Goal: Information Seeking & Learning: Learn about a topic

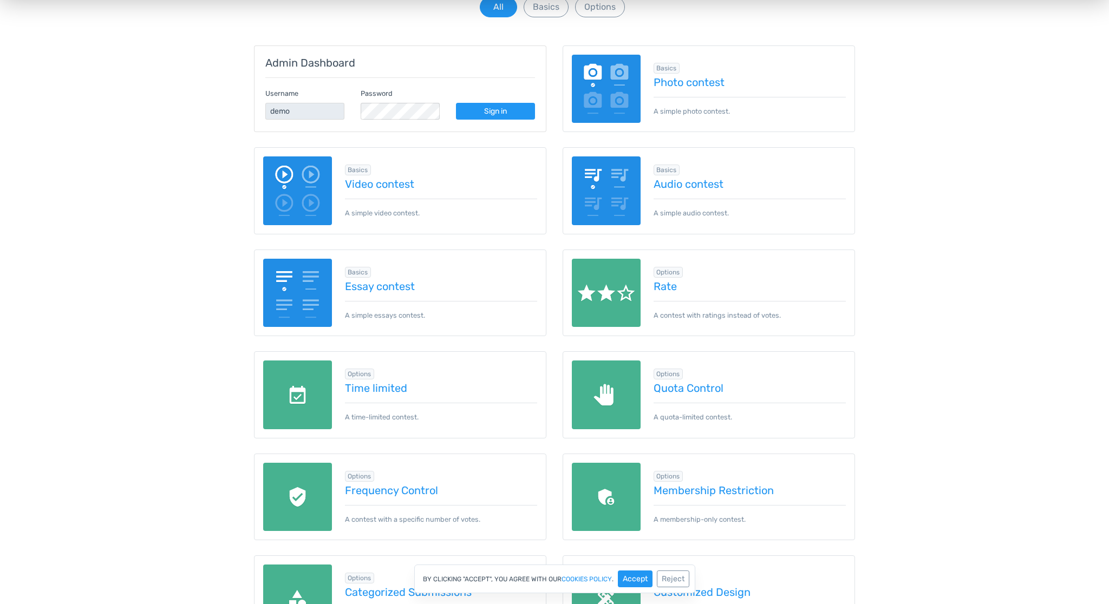
scroll to position [137, 0]
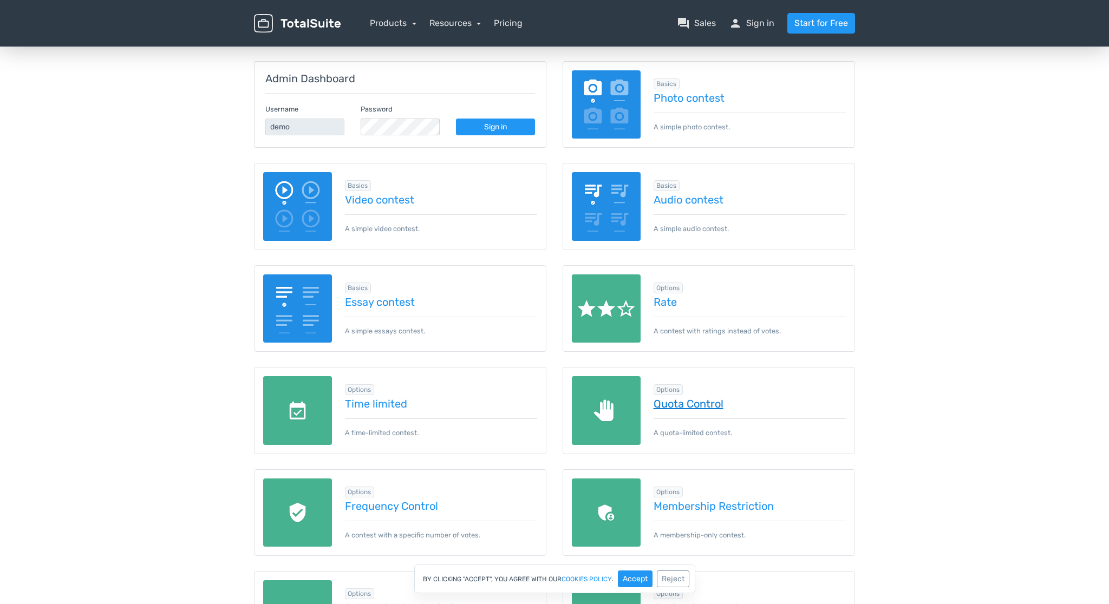
click at [693, 405] on link "Quota Control" at bounding box center [750, 404] width 193 height 12
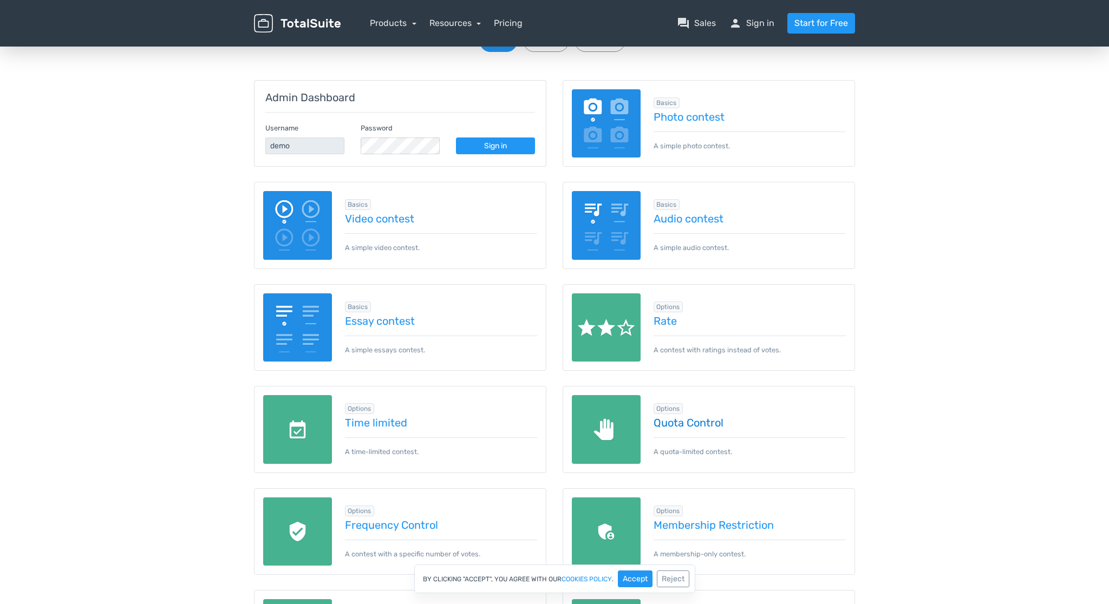
scroll to position [131, 0]
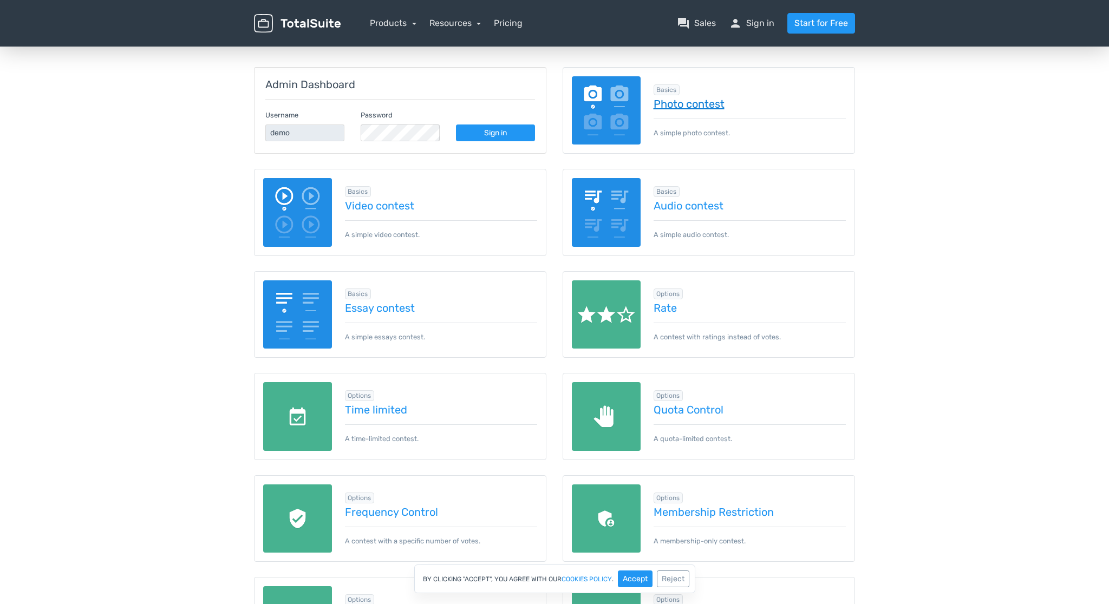
click at [708, 105] on link "Photo contest" at bounding box center [750, 104] width 193 height 12
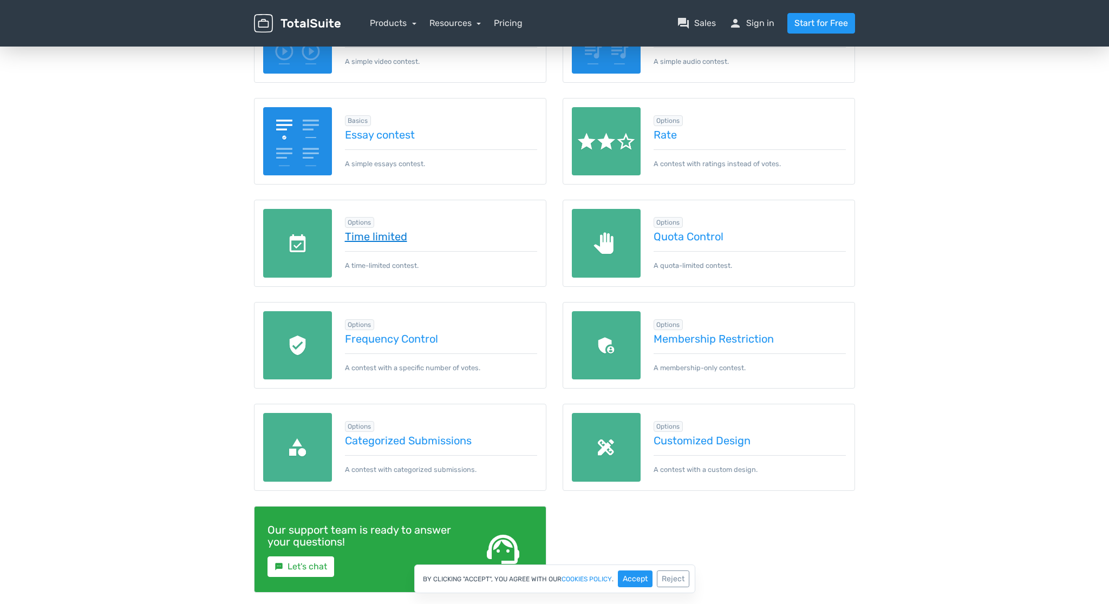
scroll to position [303, 0]
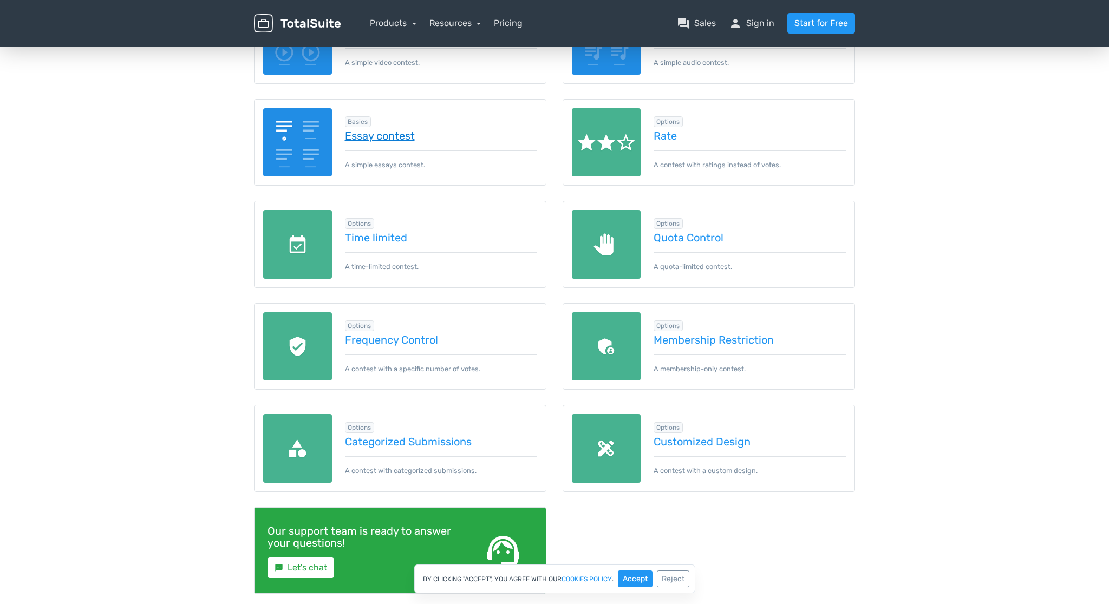
click at [393, 136] on link "Essay contest" at bounding box center [441, 136] width 193 height 12
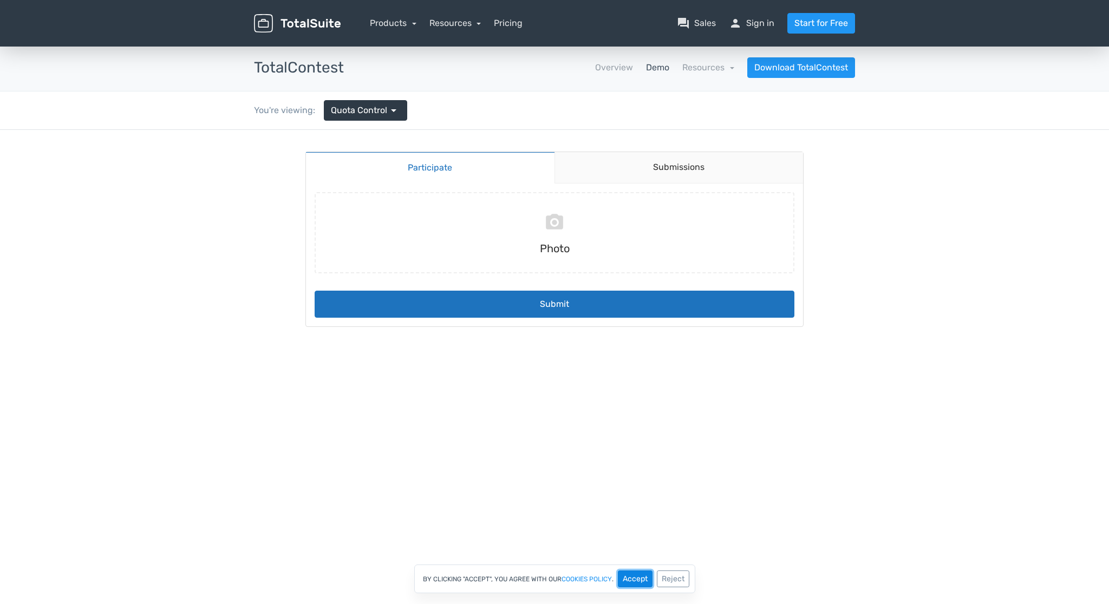
click at [638, 586] on button "Accept" at bounding box center [635, 579] width 35 height 17
click at [680, 174] on link "Submissions" at bounding box center [679, 167] width 249 height 31
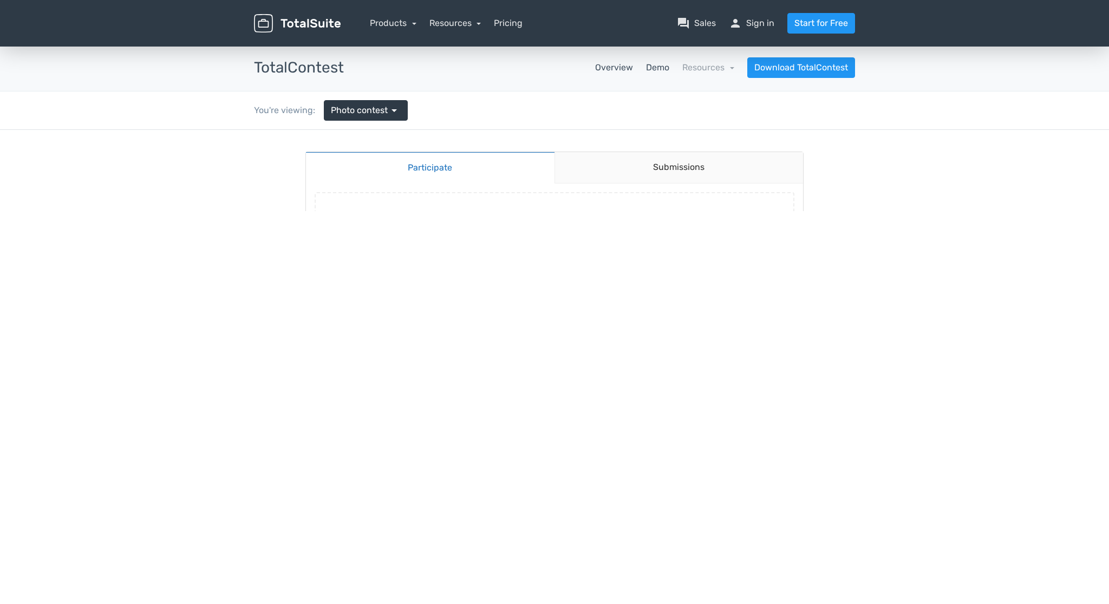
click at [628, 67] on link "Overview" at bounding box center [614, 67] width 38 height 13
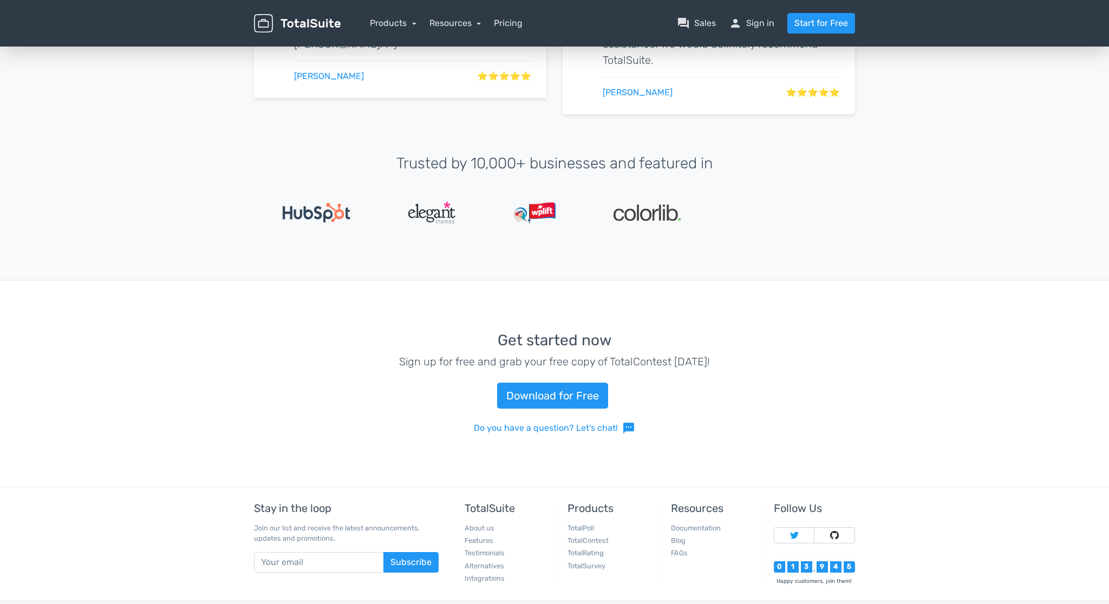
scroll to position [2476, 0]
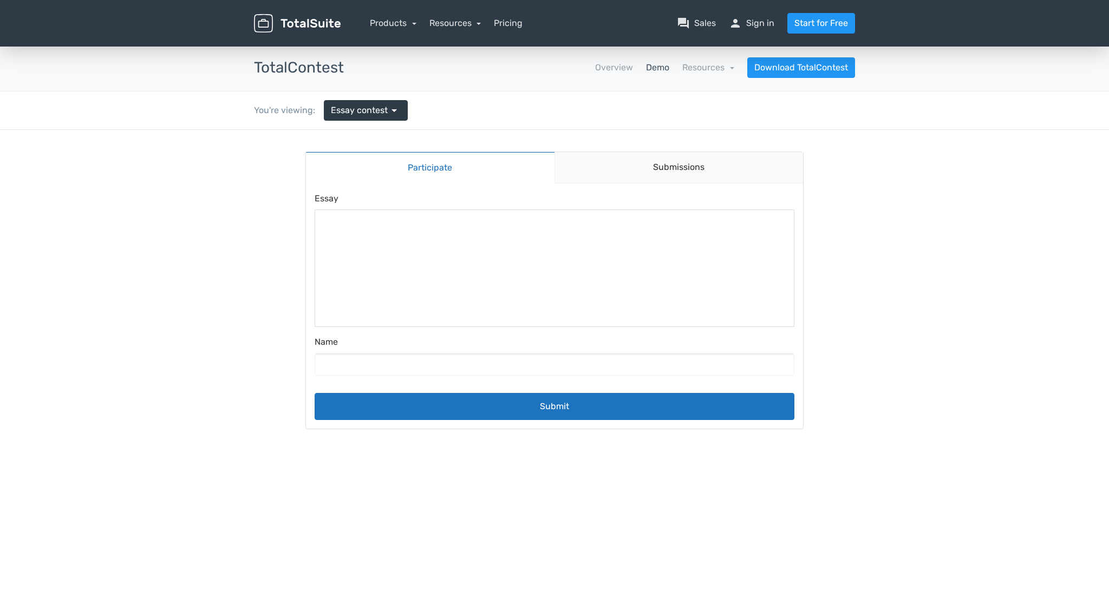
click at [402, 231] on div at bounding box center [555, 269] width 480 height 118
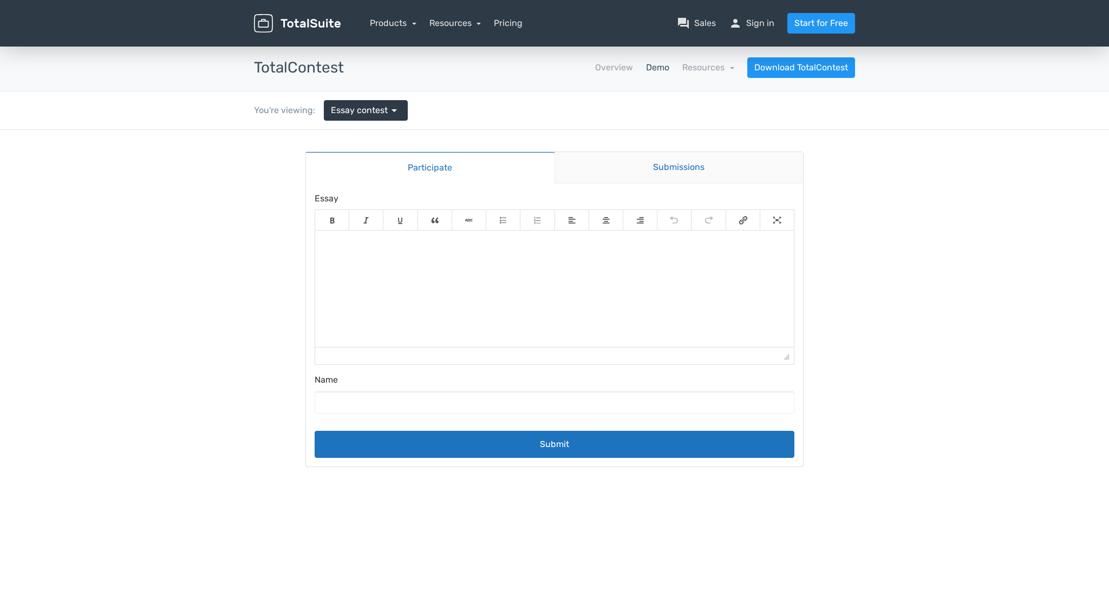
click at [663, 166] on link "Submissions" at bounding box center [679, 167] width 249 height 31
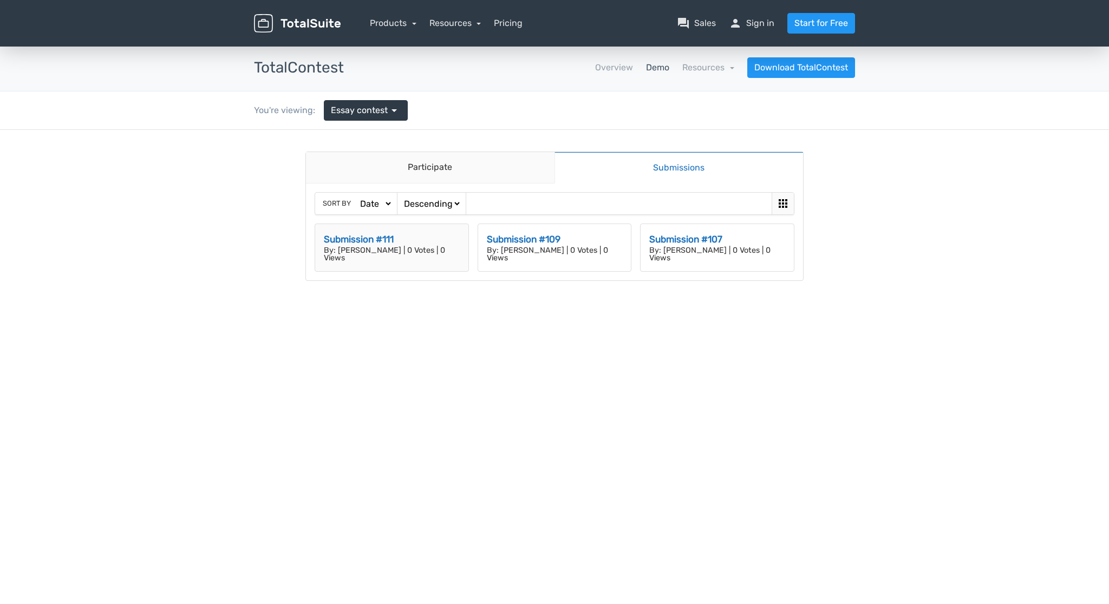
click at [373, 239] on h3 "Submission #111" at bounding box center [392, 240] width 136 height 14
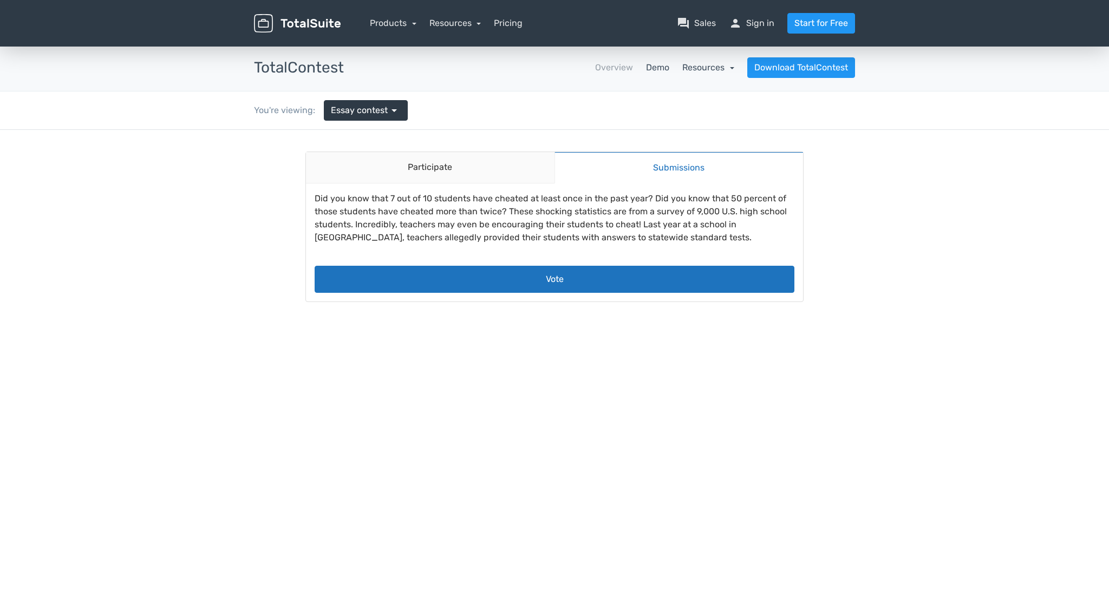
click at [714, 69] on link "Resources" at bounding box center [708, 67] width 52 height 10
click at [394, 116] on span "arrow_drop_down" at bounding box center [394, 110] width 13 height 13
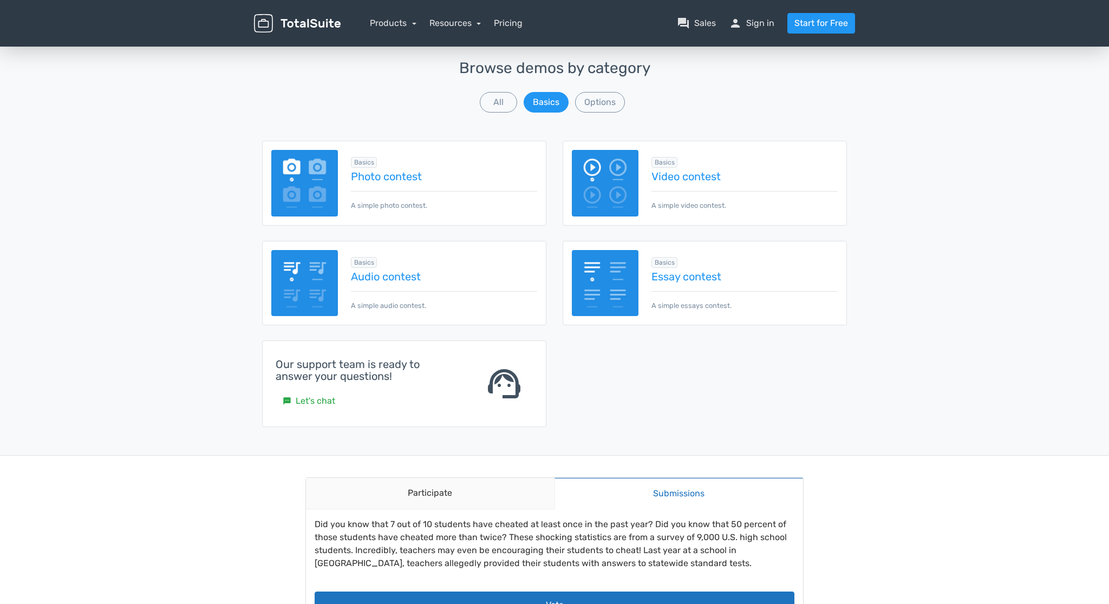
scroll to position [82, 0]
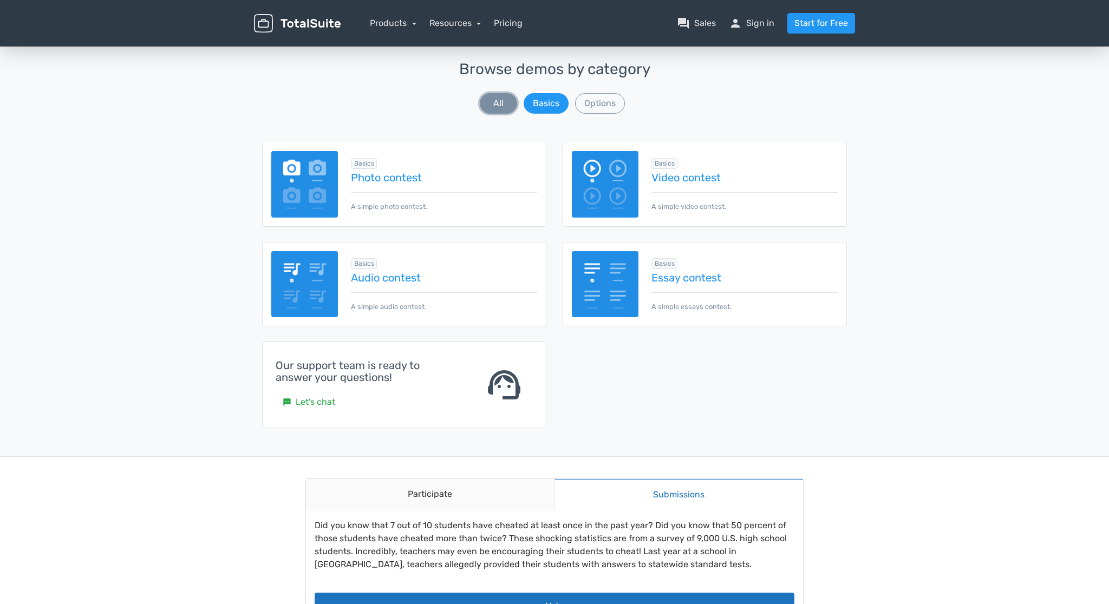
click at [504, 100] on button "All" at bounding box center [498, 103] width 37 height 21
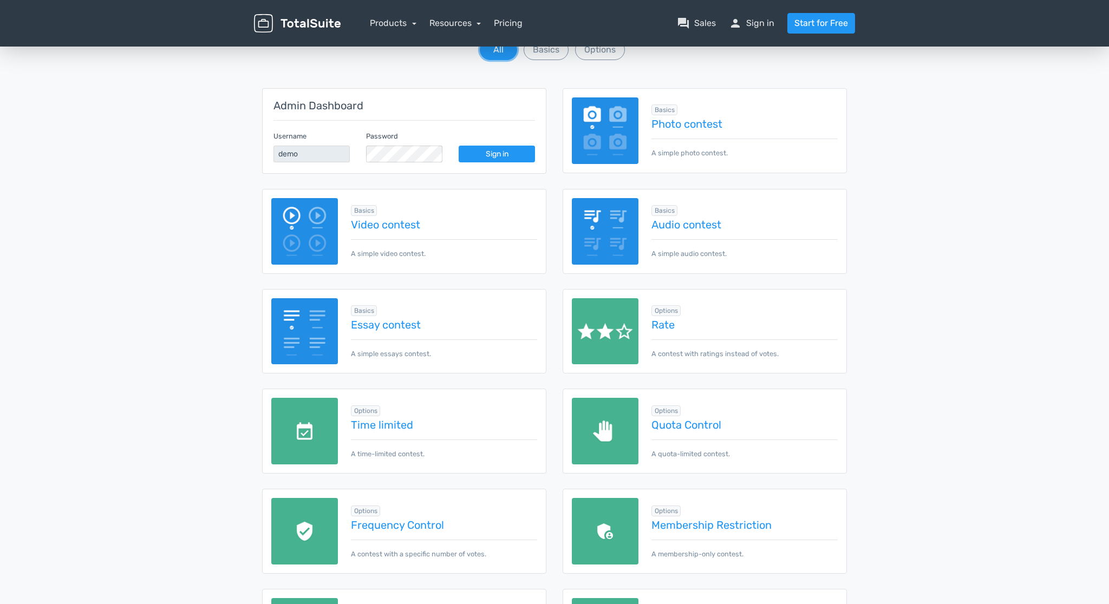
scroll to position [138, 0]
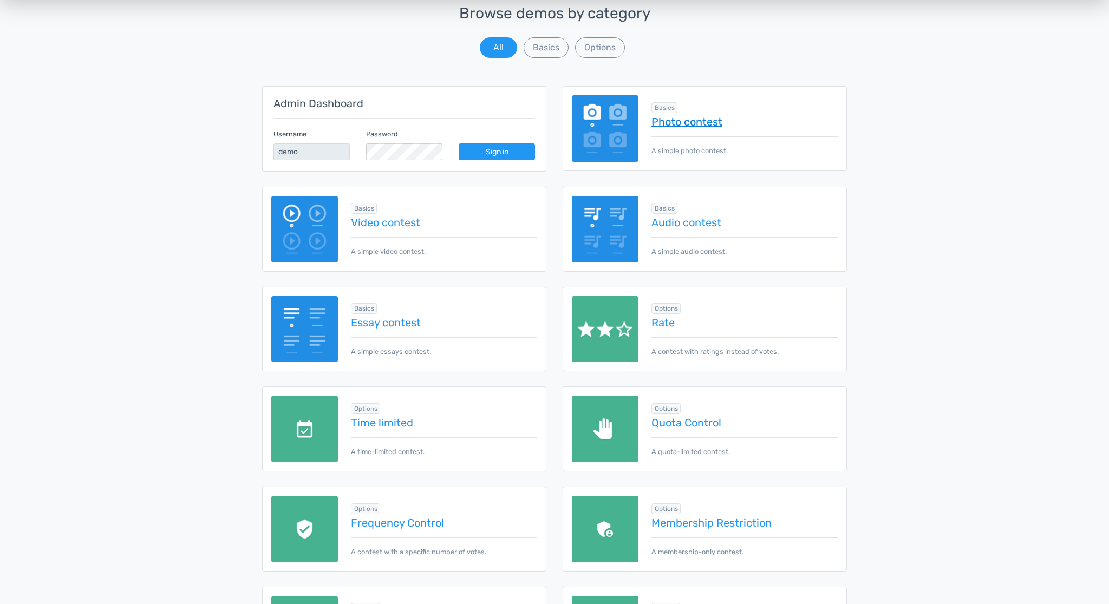
click at [713, 122] on link "Photo contest" at bounding box center [745, 122] width 186 height 12
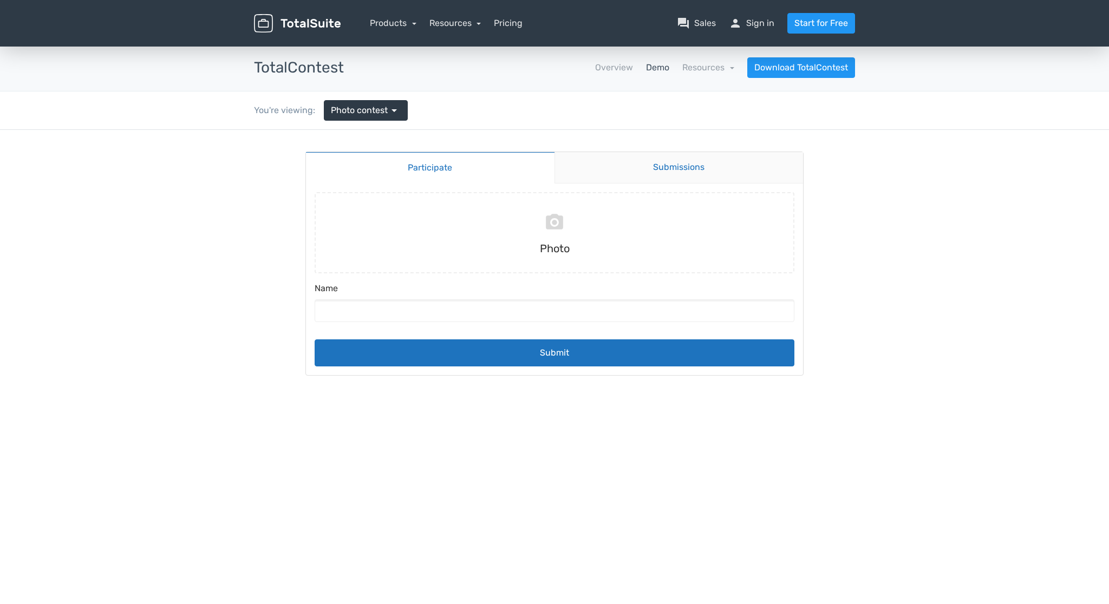
click at [693, 163] on link "Submissions" at bounding box center [679, 167] width 249 height 31
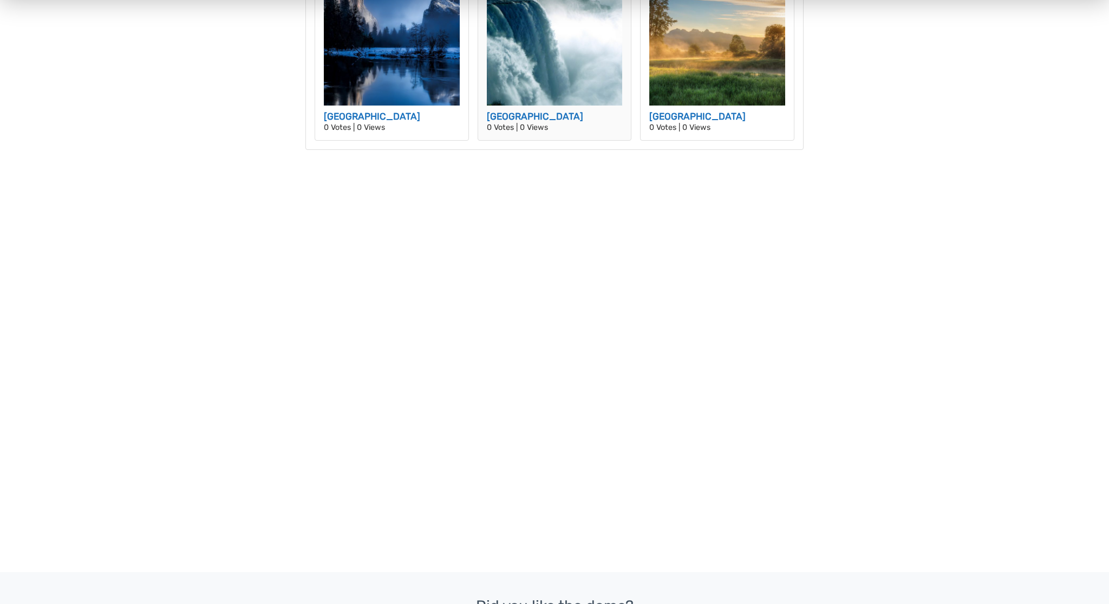
scroll to position [131, 0]
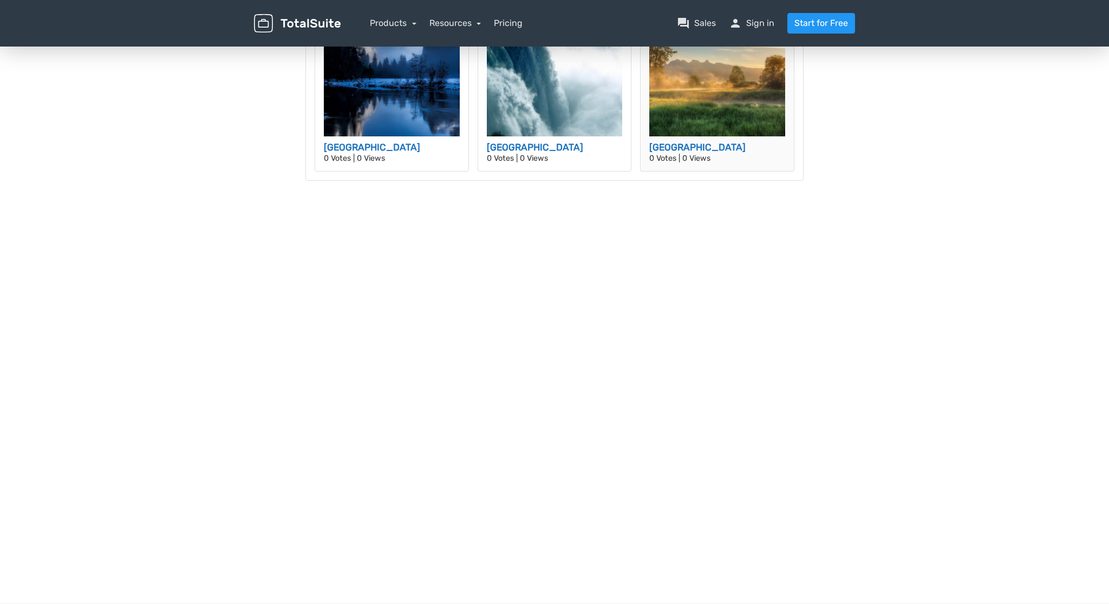
click at [712, 148] on h3 "British Columbia" at bounding box center [717, 148] width 136 height 14
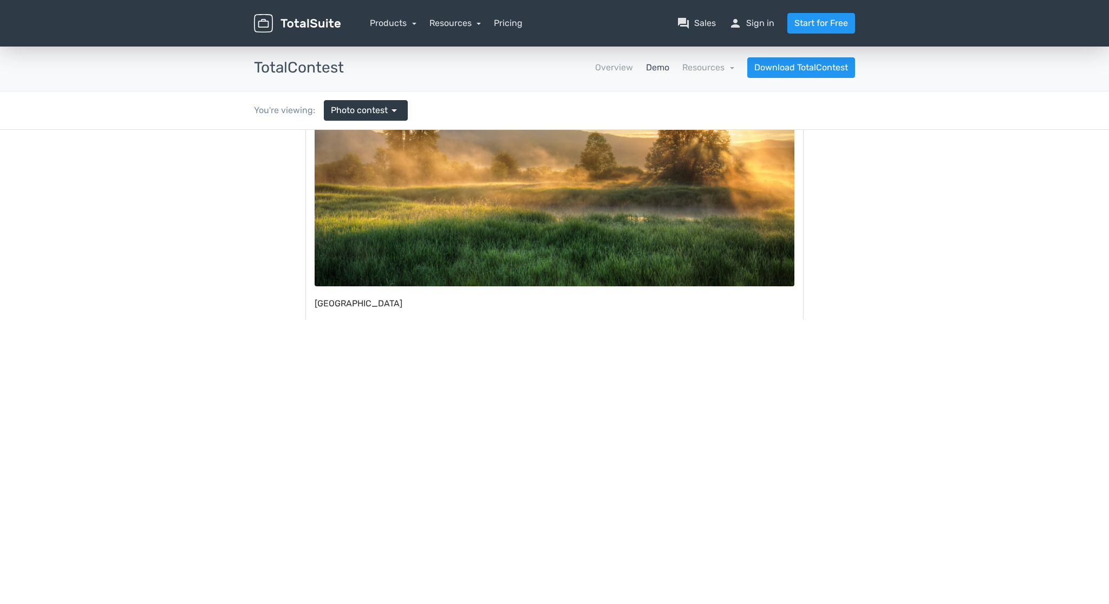
scroll to position [270, 0]
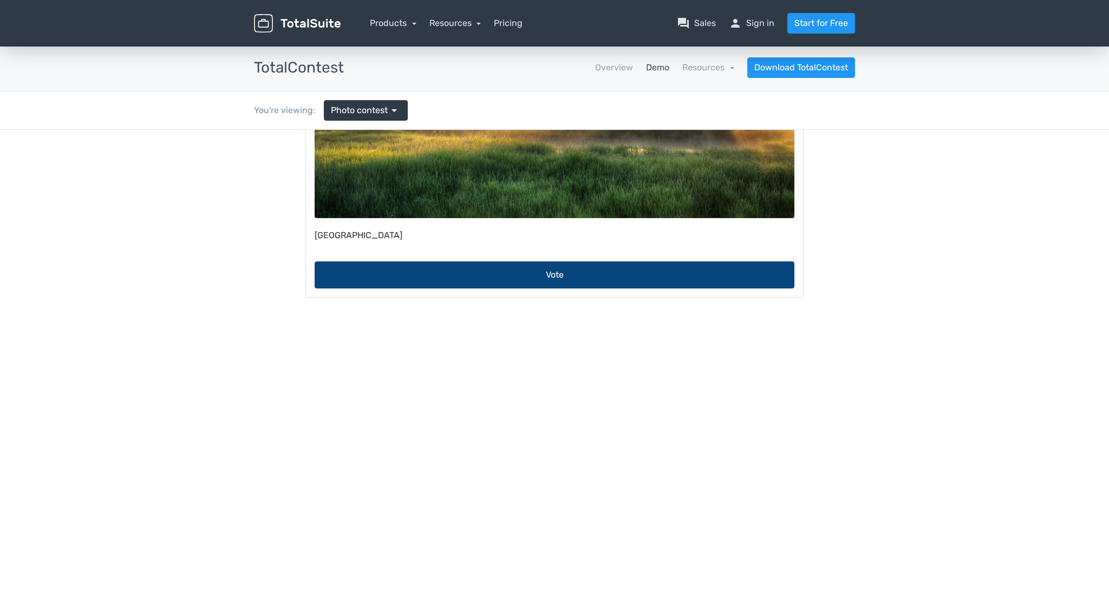
click at [593, 273] on button "Vote" at bounding box center [555, 275] width 480 height 27
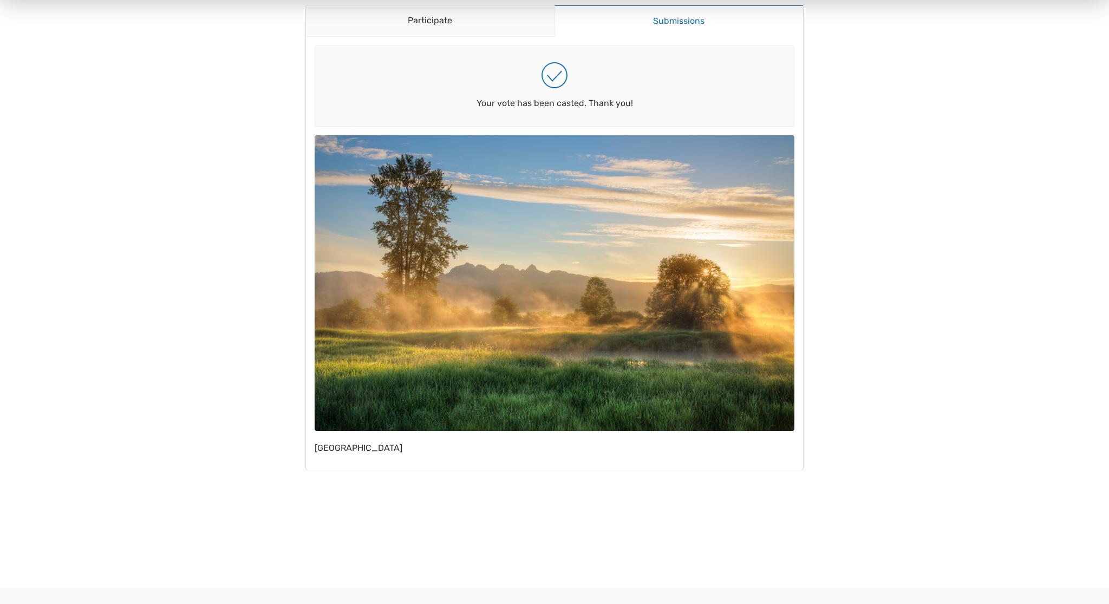
scroll to position [135, 0]
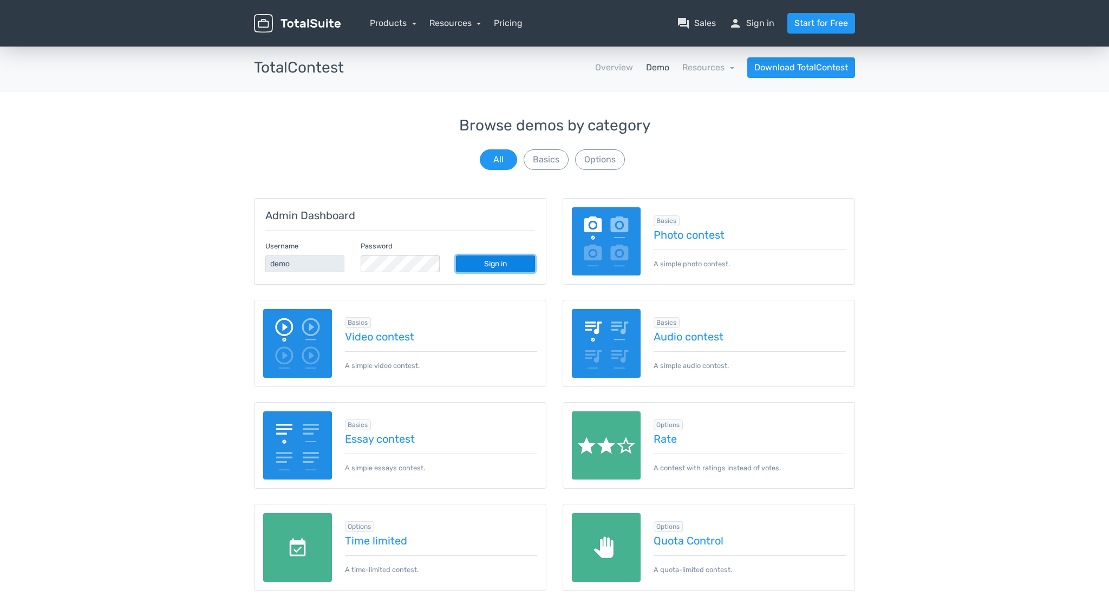
click at [497, 265] on link "Sign in" at bounding box center [495, 264] width 79 height 17
